Goal: Information Seeking & Learning: Learn about a topic

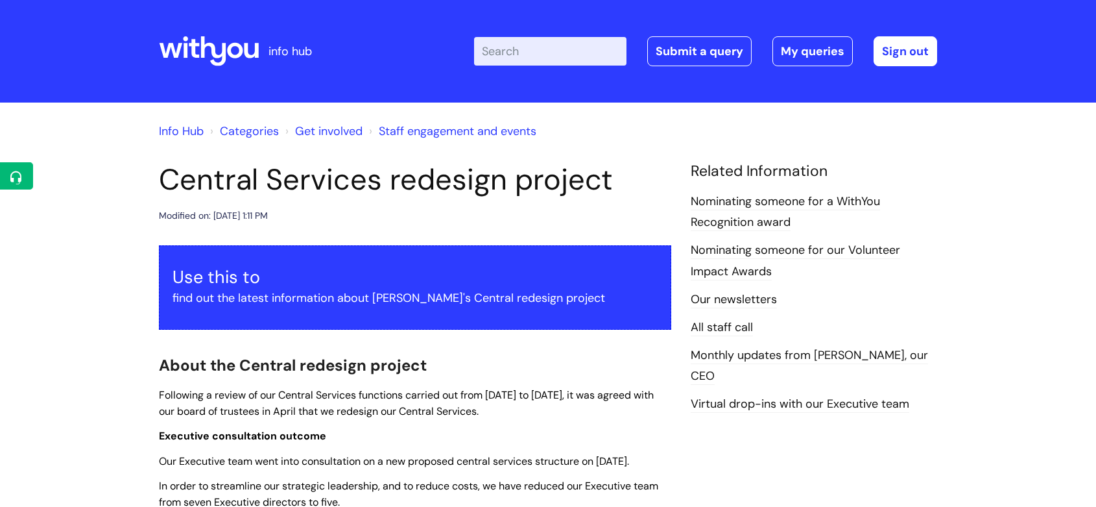
scroll to position [857, 0]
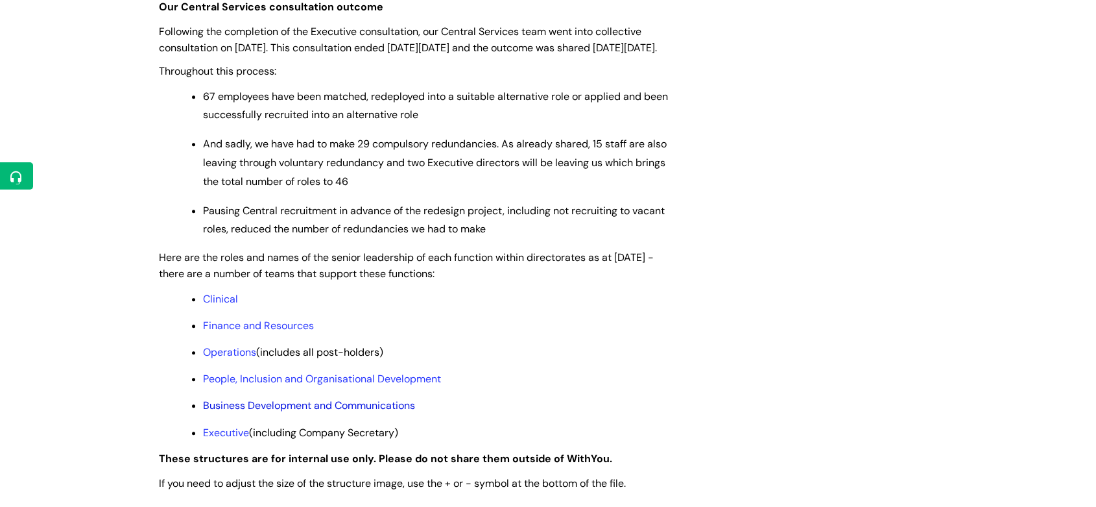
click at [333, 412] on link "Business Development and Communications" at bounding box center [309, 405] width 212 height 14
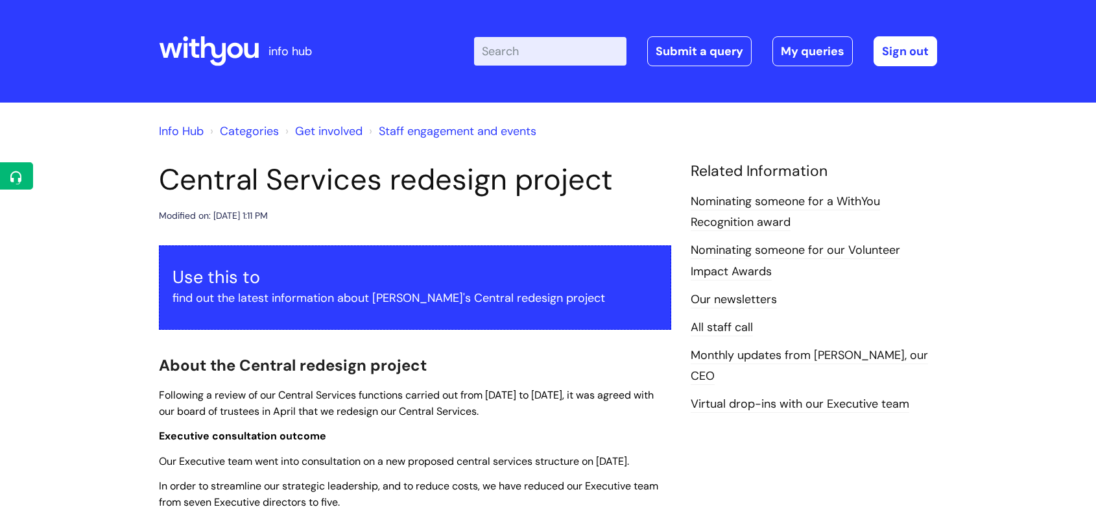
scroll to position [857, 0]
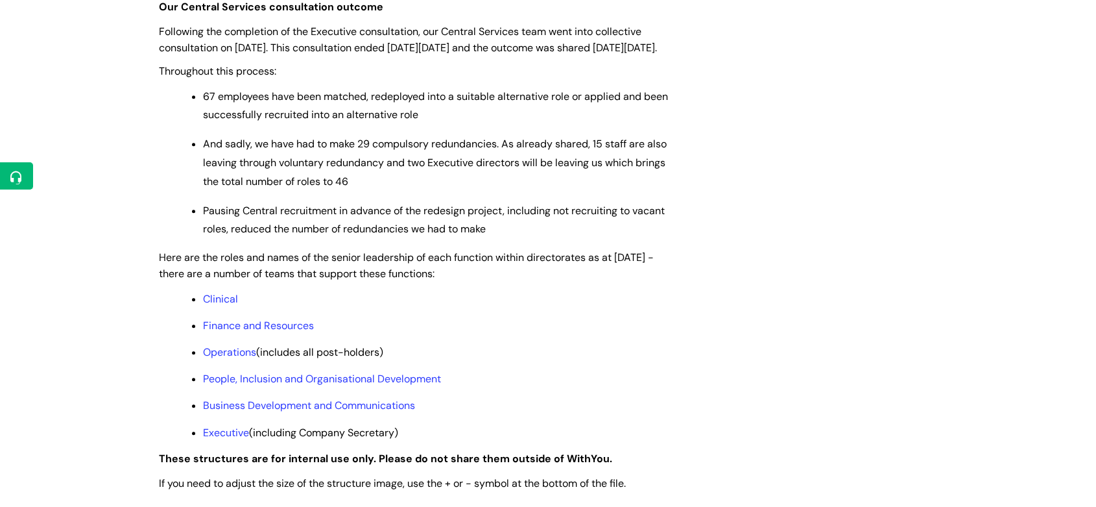
click at [239, 306] on p "Clinical" at bounding box center [437, 299] width 468 height 14
click at [231, 305] on link "Clinical" at bounding box center [220, 299] width 35 height 14
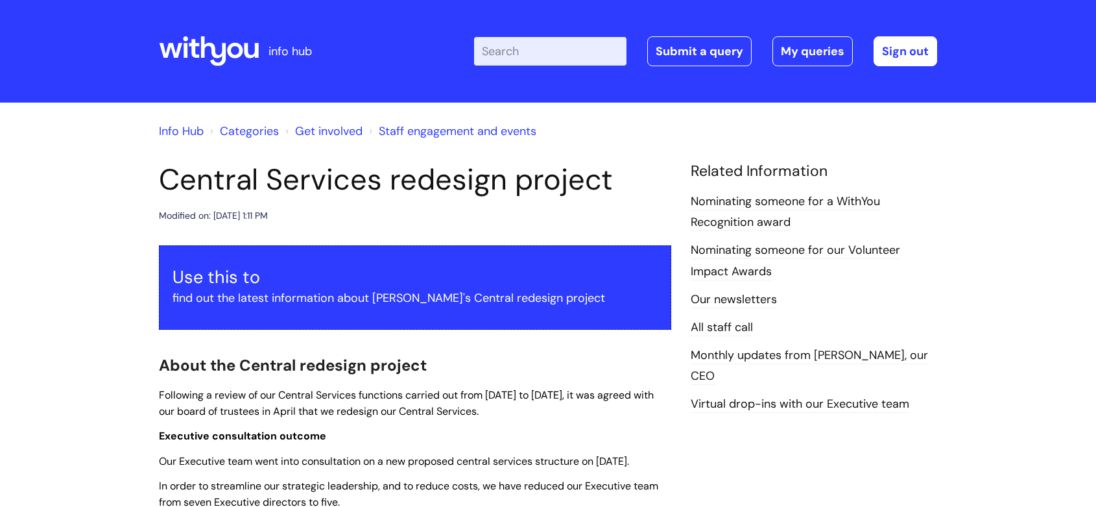
scroll to position [857, 0]
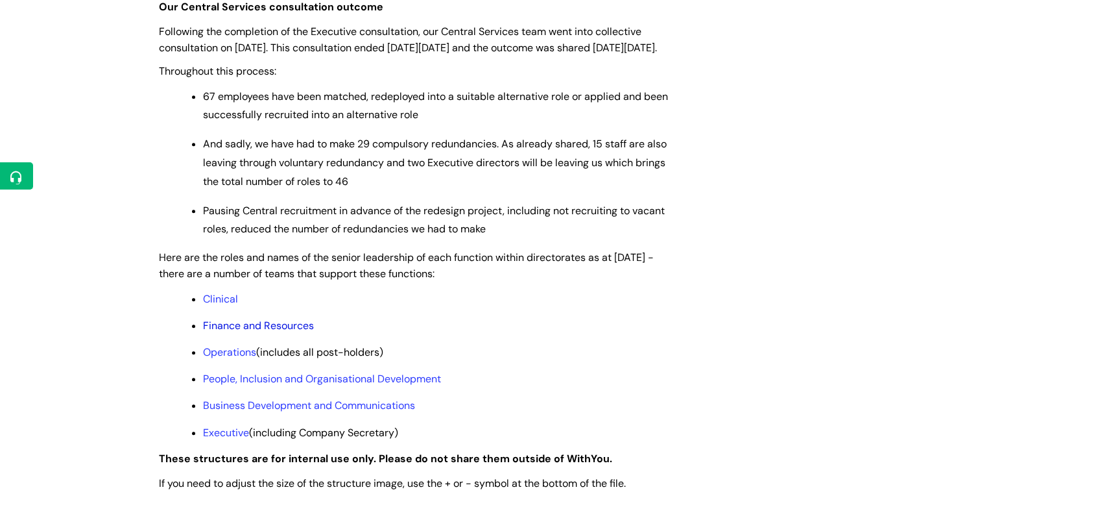
click at [237, 332] on link "Finance and Resources" at bounding box center [258, 325] width 111 height 14
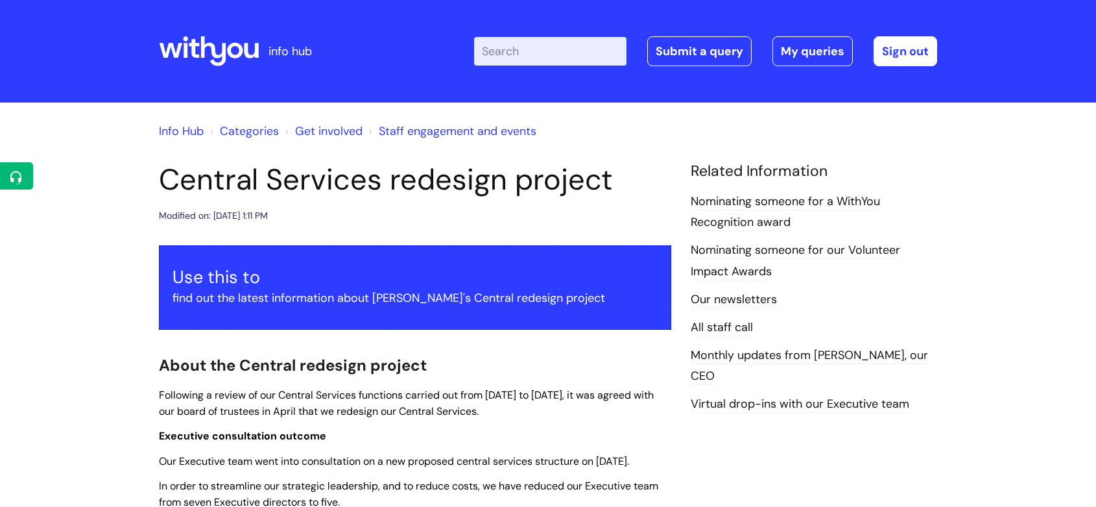
scroll to position [857, 0]
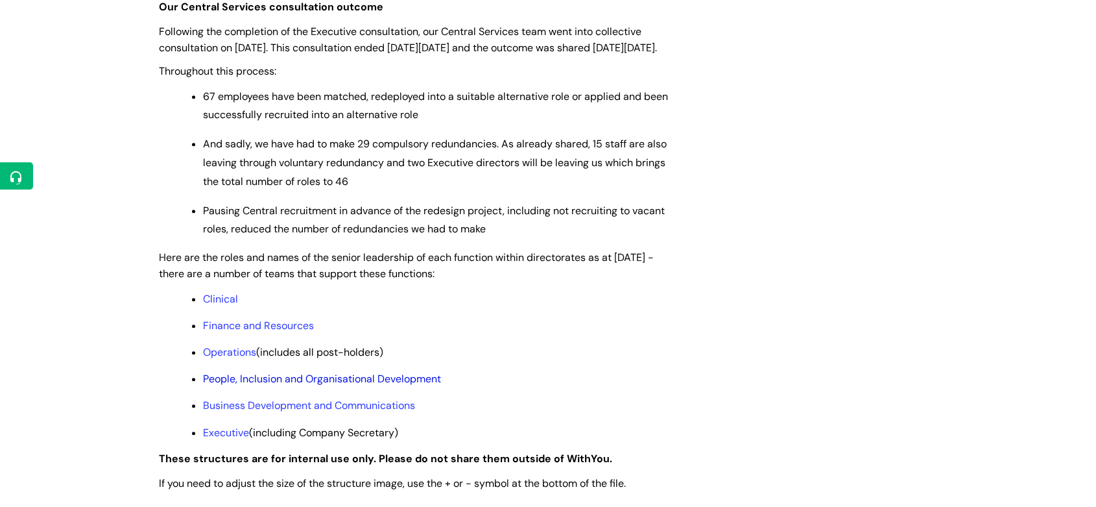
click at [230, 385] on link "People, Inclusion and Organisational Development" at bounding box center [322, 379] width 238 height 14
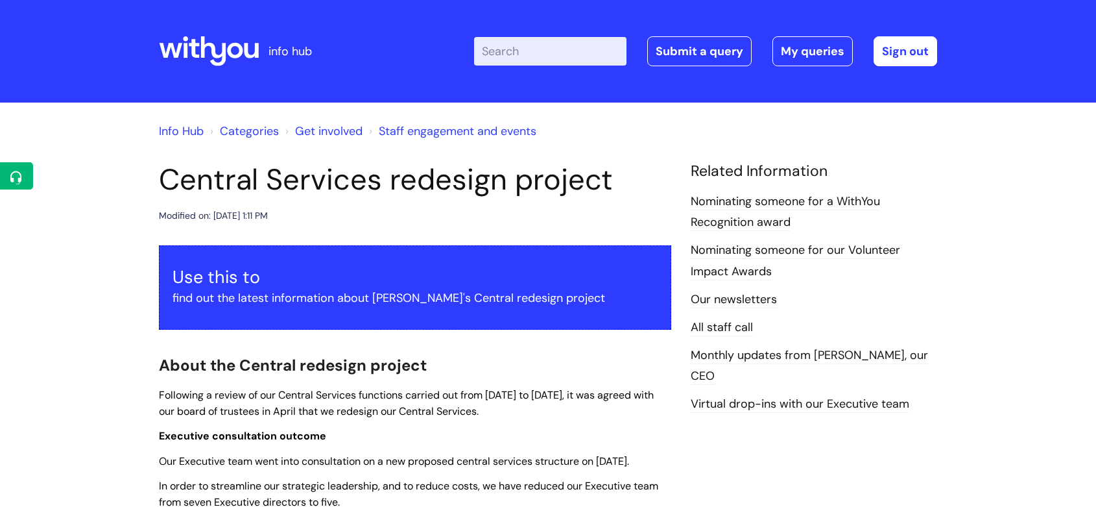
scroll to position [857, 0]
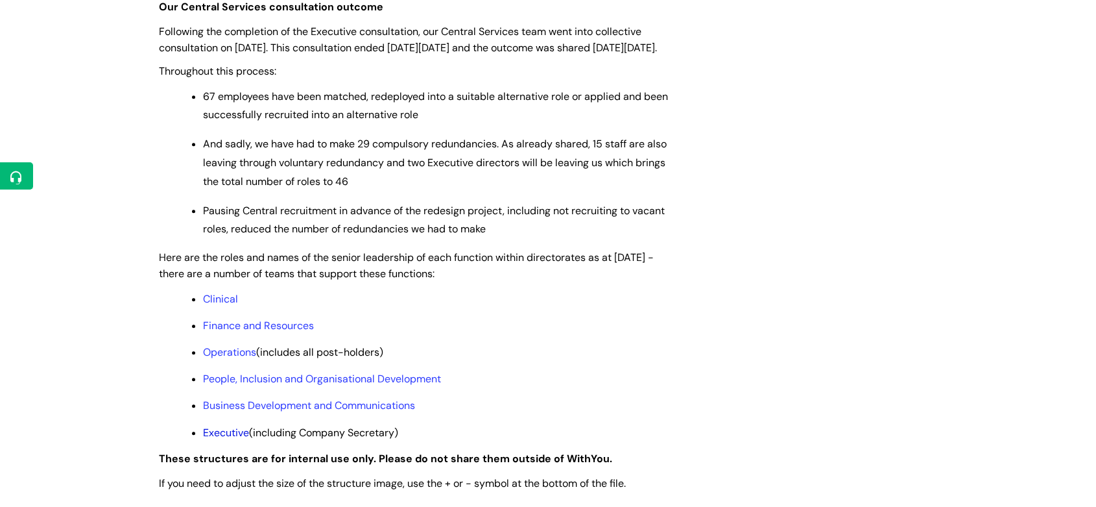
click at [241, 439] on link "Executive" at bounding box center [226, 432] width 46 height 14
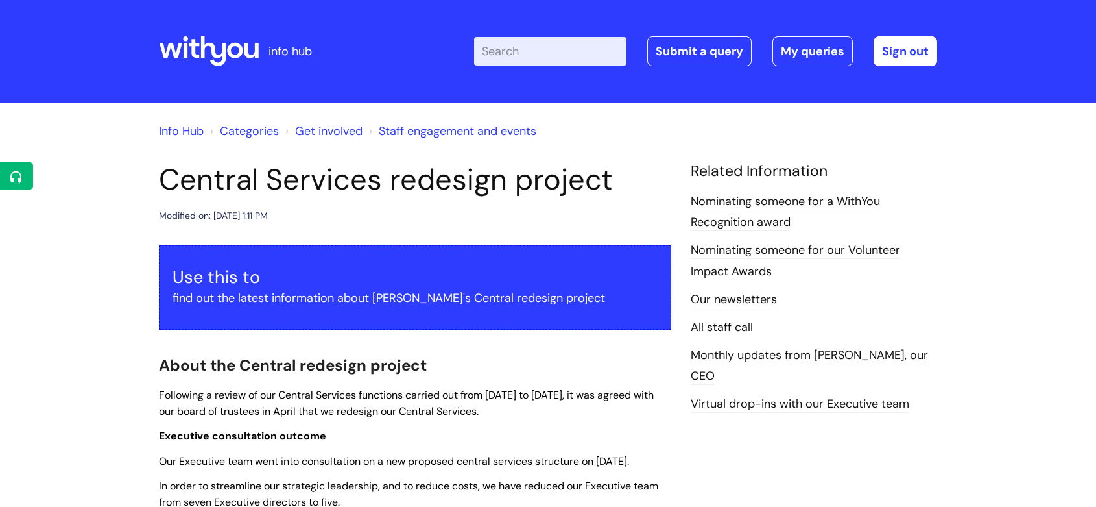
scroll to position [857, 0]
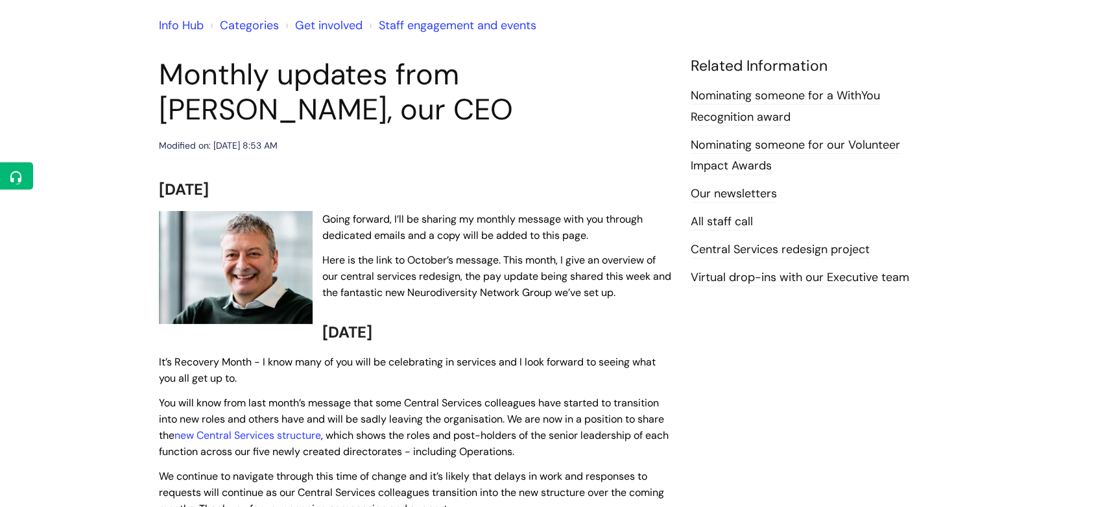
scroll to position [144, 0]
